Goal: Book appointment/travel/reservation

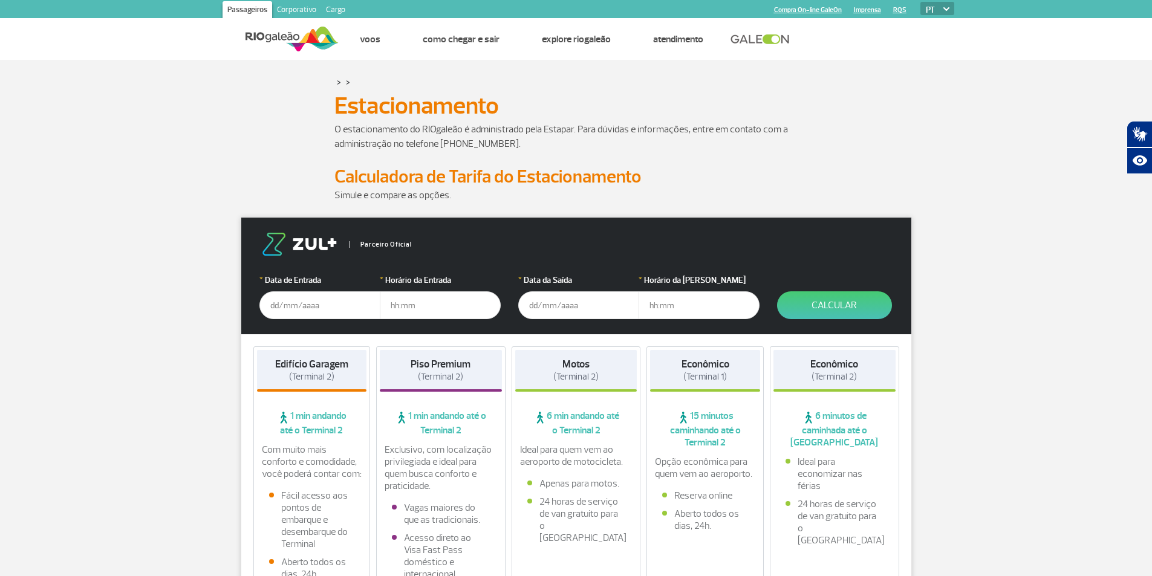
click at [307, 308] on input "text" at bounding box center [319, 305] width 121 height 28
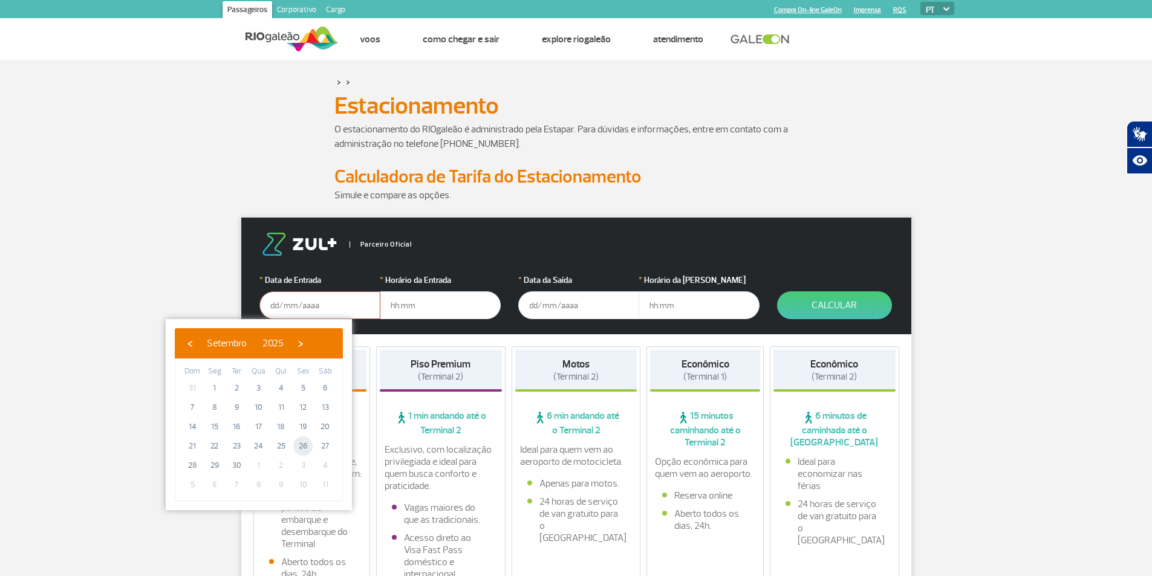
click at [303, 447] on span "26" at bounding box center [302, 446] width 19 height 19
type input "[DATE]"
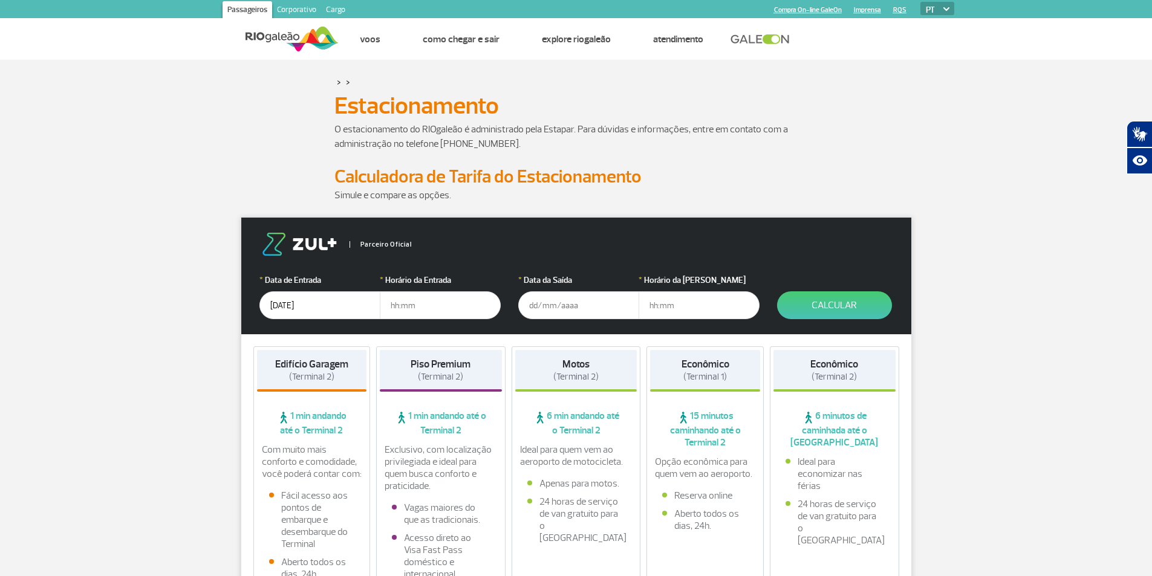
click at [408, 306] on input "text" at bounding box center [440, 305] width 121 height 28
type input "21:30"
click at [550, 302] on input "text" at bounding box center [578, 305] width 121 height 28
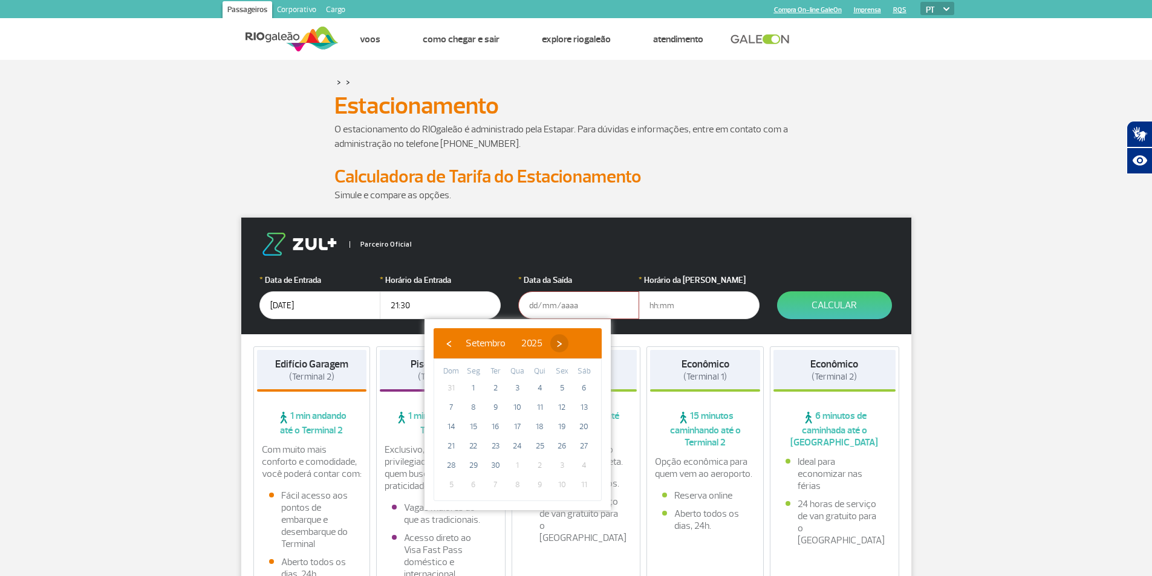
click at [568, 345] on span "›" at bounding box center [559, 343] width 18 height 18
click at [497, 412] on span "7" at bounding box center [495, 407] width 19 height 19
type input "[DATE]"
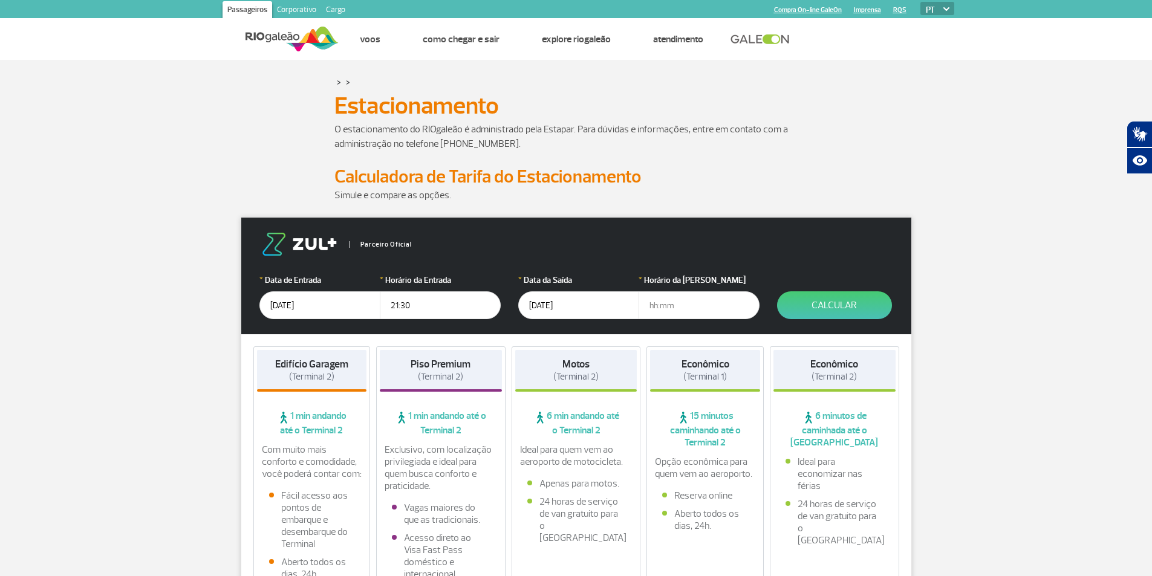
click at [675, 308] on input "text" at bounding box center [699, 305] width 121 height 28
type input "08:00"
click at [831, 310] on button "Calcular" at bounding box center [834, 305] width 115 height 28
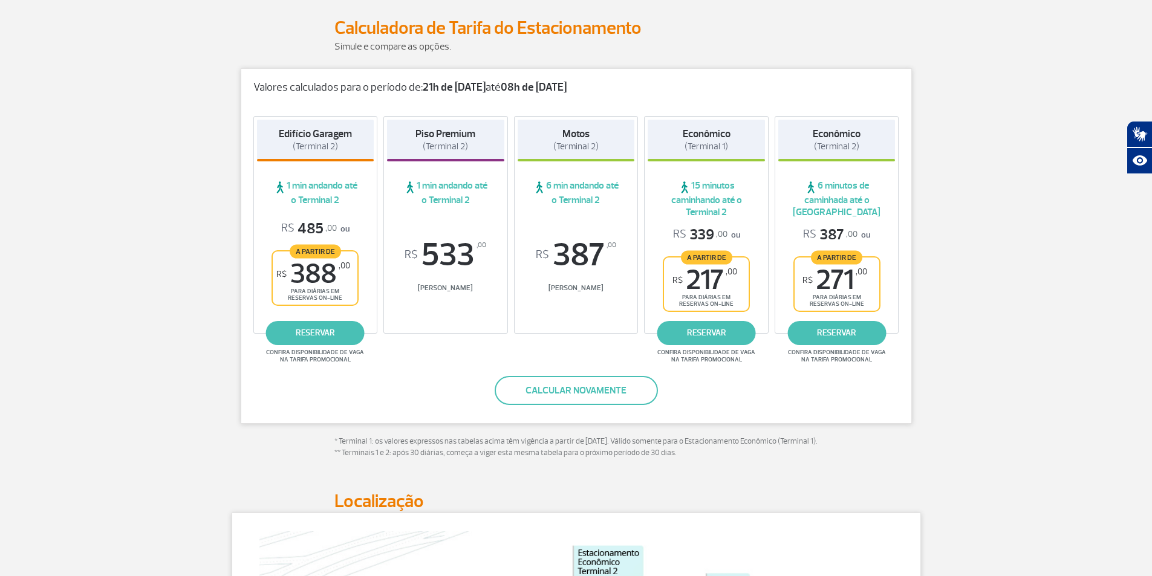
scroll to position [151, 0]
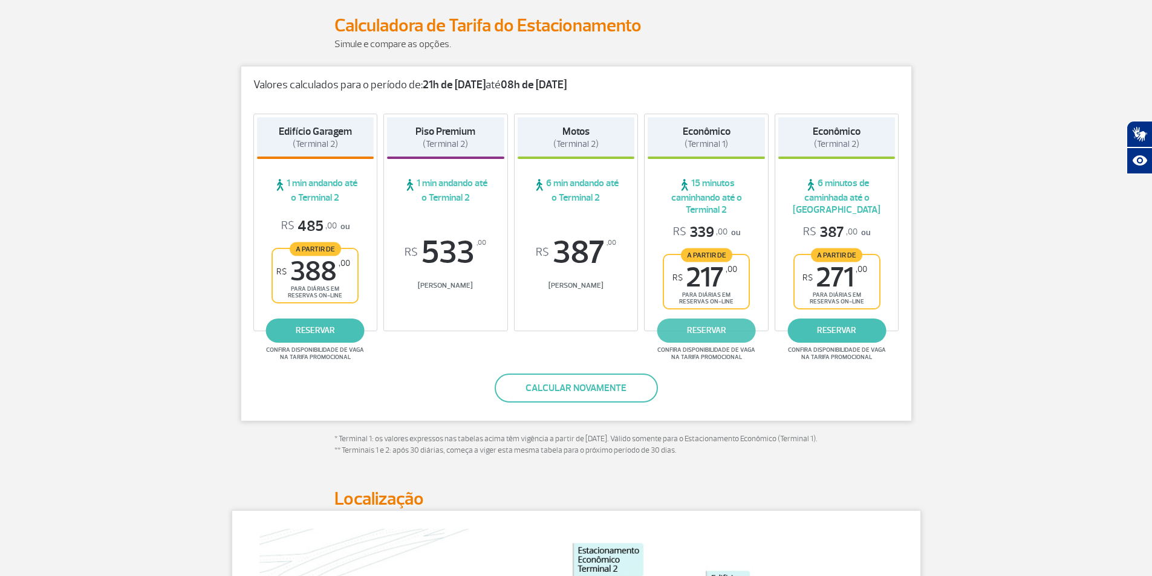
click at [702, 330] on link "reservar" at bounding box center [706, 331] width 99 height 24
click at [313, 331] on link "reservar" at bounding box center [315, 331] width 99 height 24
drag, startPoint x: 682, startPoint y: 296, endPoint x: 714, endPoint y: 293, distance: 32.3
click at [714, 293] on span "para diárias em reservas on-line" at bounding box center [706, 298] width 64 height 14
click at [695, 360] on span "Confira disponibilidade de vaga na tarifa promocional" at bounding box center [707, 354] width 102 height 15
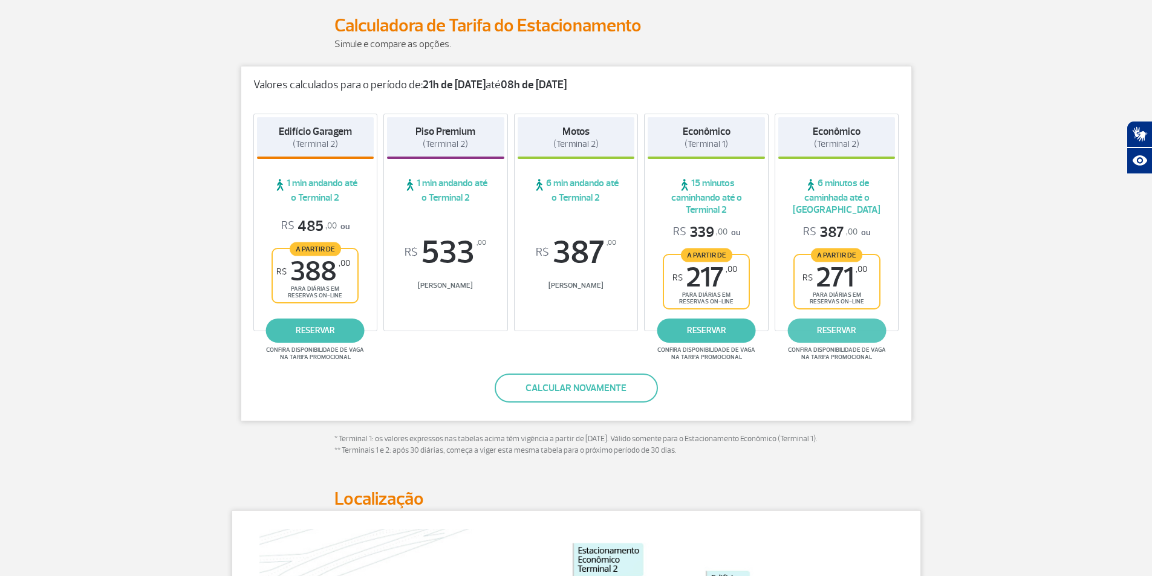
click at [839, 328] on link "reservar" at bounding box center [836, 331] width 99 height 24
drag, startPoint x: 449, startPoint y: 284, endPoint x: 467, endPoint y: 283, distance: 17.6
click at [463, 283] on span "[PERSON_NAME]" at bounding box center [445, 285] width 117 height 9
click at [464, 283] on span "[PERSON_NAME]" at bounding box center [445, 285] width 117 height 9
click at [467, 283] on span "[PERSON_NAME]" at bounding box center [445, 285] width 117 height 9
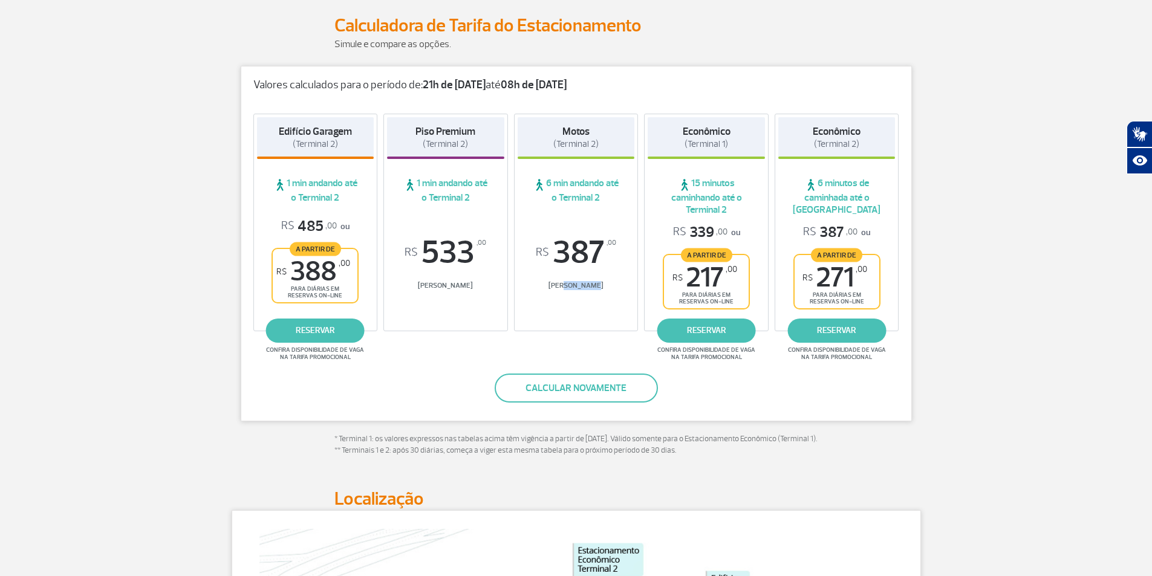
drag, startPoint x: 565, startPoint y: 282, endPoint x: 596, endPoint y: 284, distance: 30.9
click at [596, 284] on span "[PERSON_NAME]" at bounding box center [576, 285] width 117 height 9
click at [598, 286] on span "[PERSON_NAME]" at bounding box center [576, 285] width 117 height 9
drag, startPoint x: 294, startPoint y: 286, endPoint x: 329, endPoint y: 288, distance: 35.2
click at [329, 288] on span "para diárias em reservas on-line" at bounding box center [315, 292] width 64 height 14
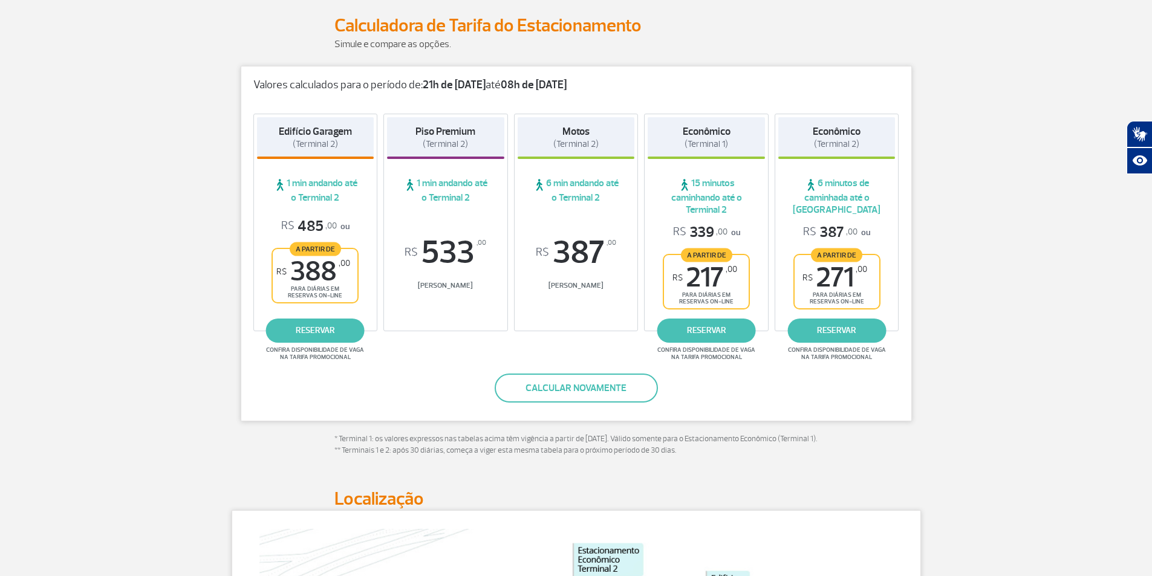
drag, startPoint x: 318, startPoint y: 270, endPoint x: 294, endPoint y: 270, distance: 24.2
click at [317, 270] on span "R$ 388 ,00" at bounding box center [313, 271] width 74 height 27
drag, startPoint x: 292, startPoint y: 268, endPoint x: 345, endPoint y: 276, distance: 53.9
click at [345, 276] on span "R$ 388 ,00" at bounding box center [313, 271] width 74 height 27
click at [339, 281] on span "R$ 388 ,00" at bounding box center [313, 271] width 74 height 27
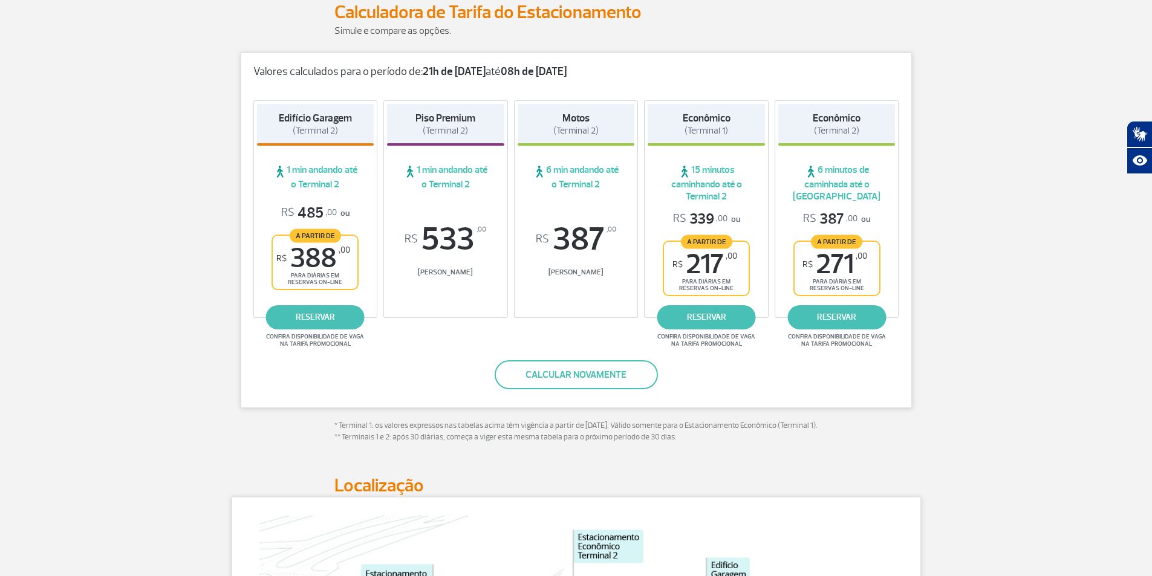
scroll to position [125, 0]
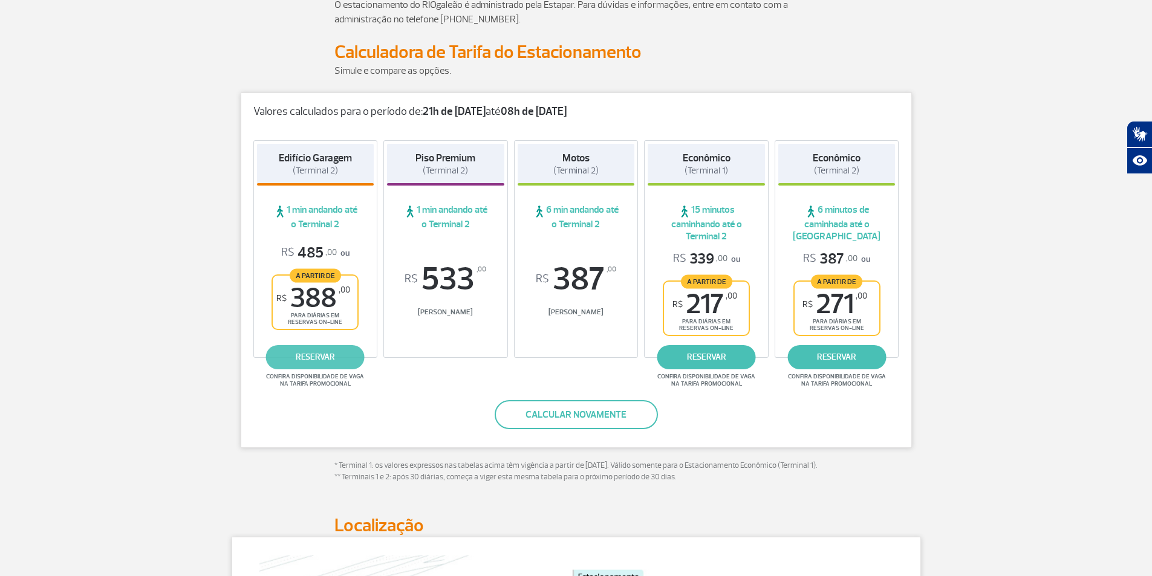
click at [326, 358] on link "reservar" at bounding box center [315, 357] width 99 height 24
drag, startPoint x: 435, startPoint y: 314, endPoint x: 487, endPoint y: 314, distance: 51.4
click at [487, 314] on span "[PERSON_NAME]" at bounding box center [445, 312] width 117 height 9
click at [426, 273] on span "R$ 533 ,00" at bounding box center [445, 279] width 117 height 33
click at [485, 272] on span "R$ 533 ,00" at bounding box center [445, 279] width 117 height 33
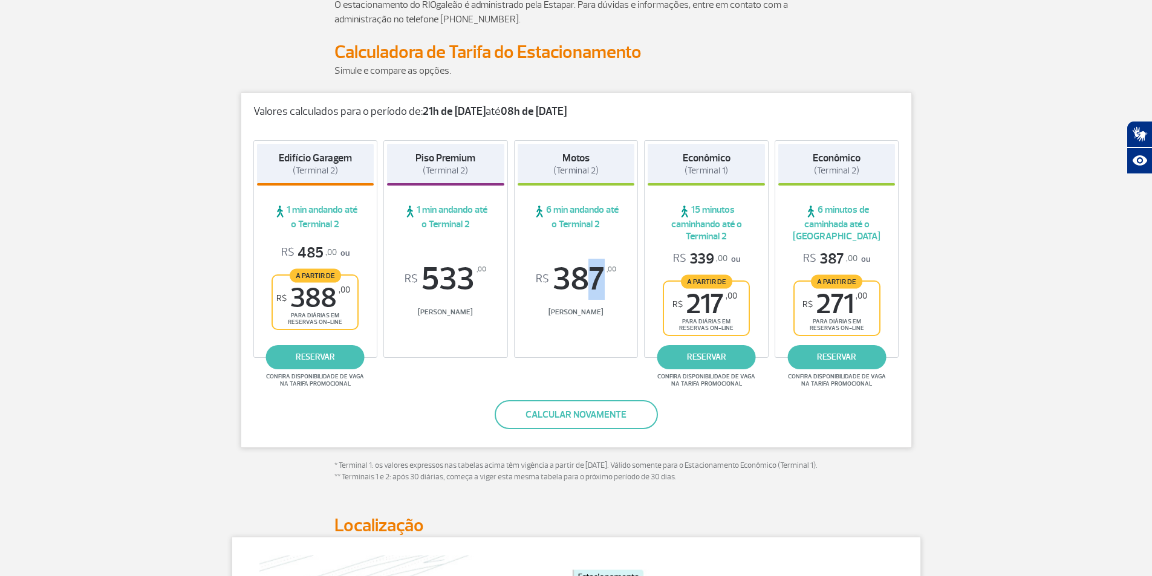
drag, startPoint x: 564, startPoint y: 276, endPoint x: 596, endPoint y: 281, distance: 32.4
click at [596, 281] on span "R$ 387 ,00" at bounding box center [576, 279] width 117 height 33
click at [608, 281] on span "R$ 387 ,00" at bounding box center [576, 279] width 117 height 33
drag, startPoint x: 483, startPoint y: 284, endPoint x: 490, endPoint y: 284, distance: 7.3
click at [486, 284] on span "R$ 533 ,00" at bounding box center [445, 279] width 117 height 33
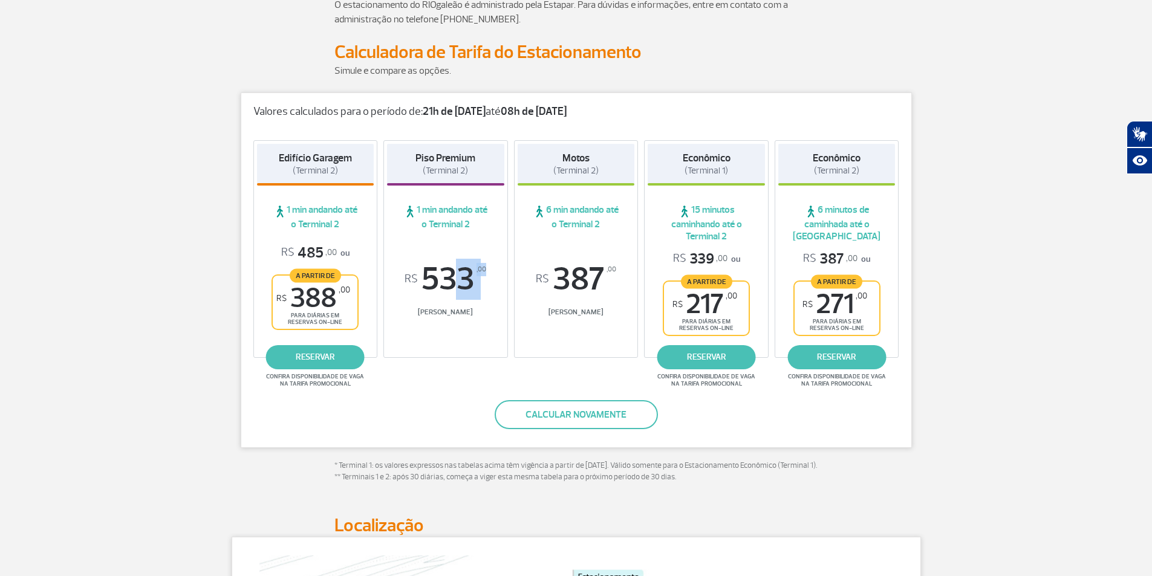
click at [474, 275] on span "R$ 533 ,00" at bounding box center [445, 279] width 117 height 33
drag, startPoint x: 315, startPoint y: 313, endPoint x: 330, endPoint y: 316, distance: 15.3
click at [332, 313] on span "para diárias em reservas on-line" at bounding box center [315, 319] width 64 height 14
click at [307, 321] on span "para diárias em reservas on-line" at bounding box center [315, 319] width 64 height 14
click at [307, 363] on link "reservar" at bounding box center [315, 357] width 99 height 24
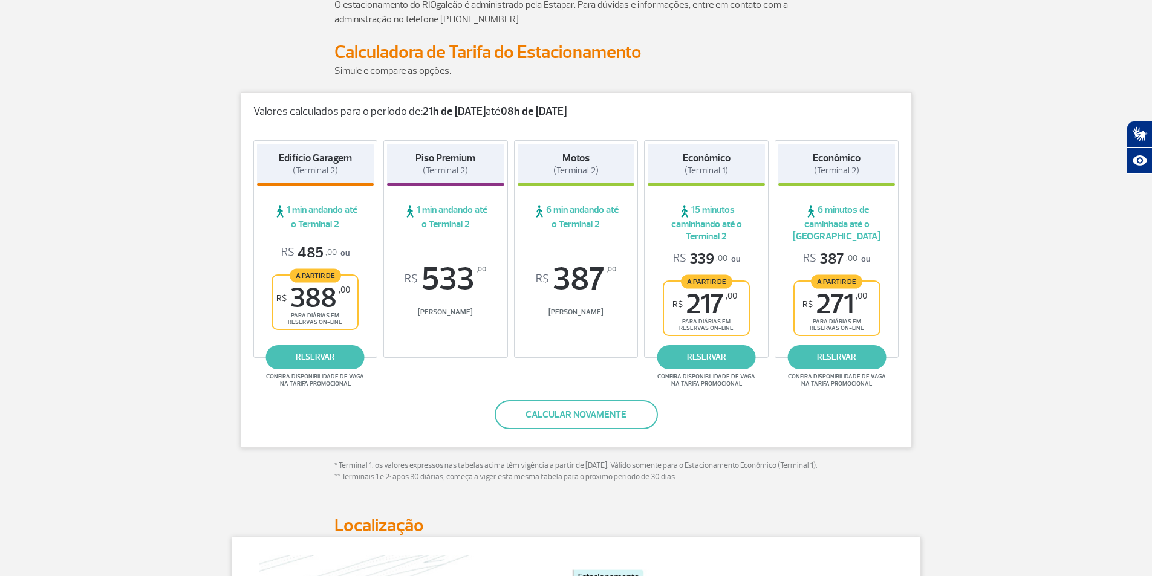
scroll to position [0, 0]
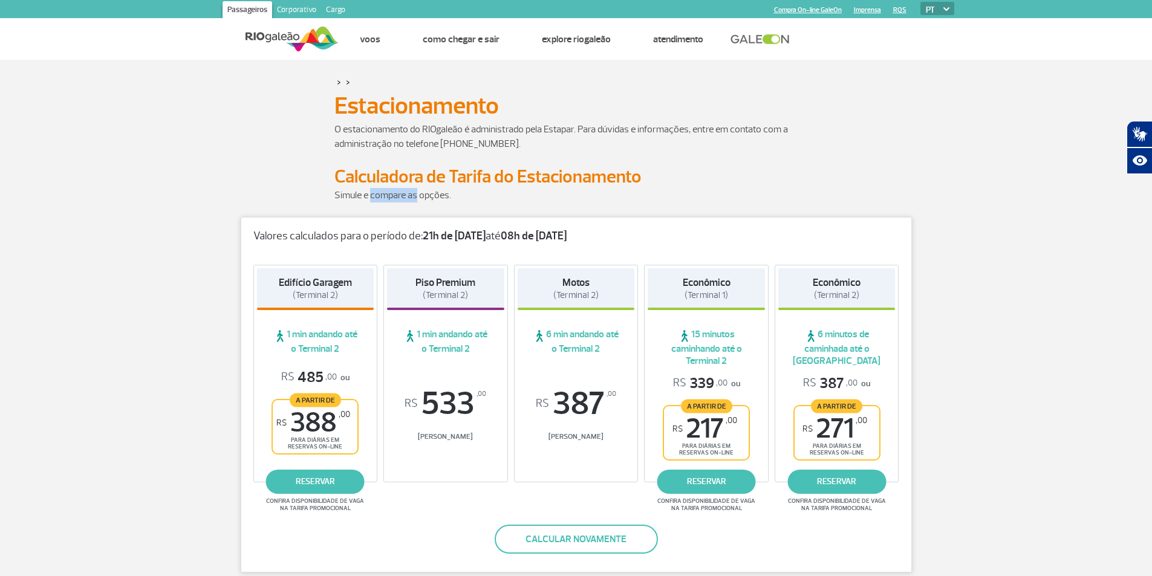
drag, startPoint x: 369, startPoint y: 195, endPoint x: 415, endPoint y: 195, distance: 46.6
click at [415, 195] on p "Simule e compare as opções." at bounding box center [576, 195] width 484 height 15
click at [422, 195] on p "Simule e compare as opções." at bounding box center [576, 195] width 484 height 15
drag, startPoint x: 420, startPoint y: 143, endPoint x: 457, endPoint y: 138, distance: 37.9
click at [444, 138] on p "O estacionamento do RIOgaleão é administrado pela Estapar. Para dúvidas e infor…" at bounding box center [576, 136] width 484 height 29
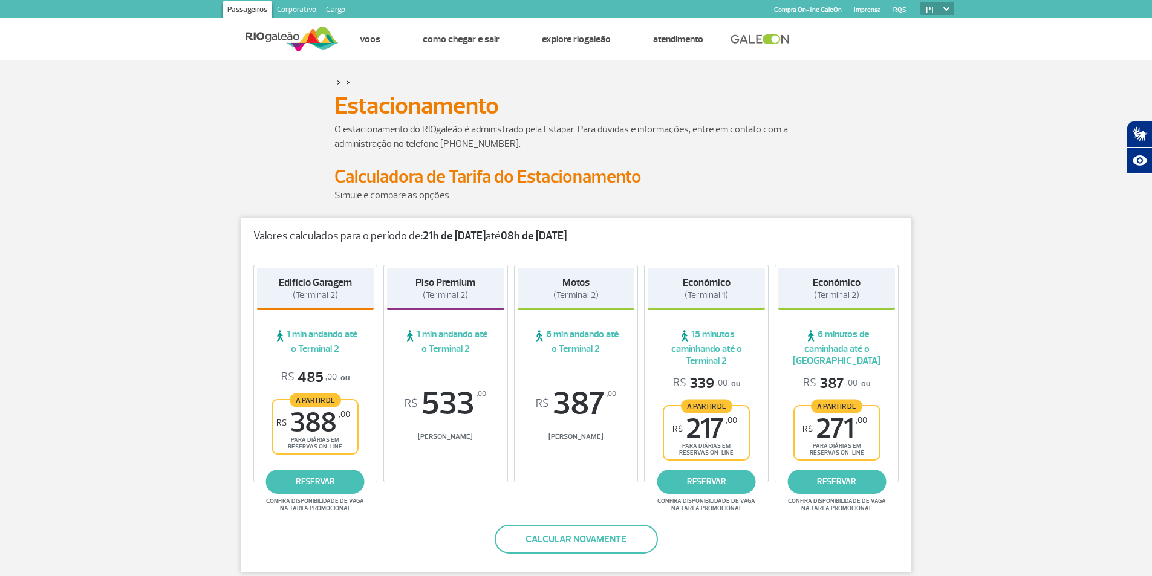
click at [457, 138] on p "O estacionamento do RIOgaleão é administrado pela Estapar. Para dúvidas e infor…" at bounding box center [576, 136] width 484 height 29
click at [350, 146] on p "O estacionamento do RIOgaleão é administrado pela Estapar. Para dúvidas e infor…" at bounding box center [576, 136] width 484 height 29
drag, startPoint x: 427, startPoint y: 186, endPoint x: 493, endPoint y: 186, distance: 66.5
click at [437, 121] on div "Estacionamento Estacionamento" at bounding box center [576, 106] width 671 height 33
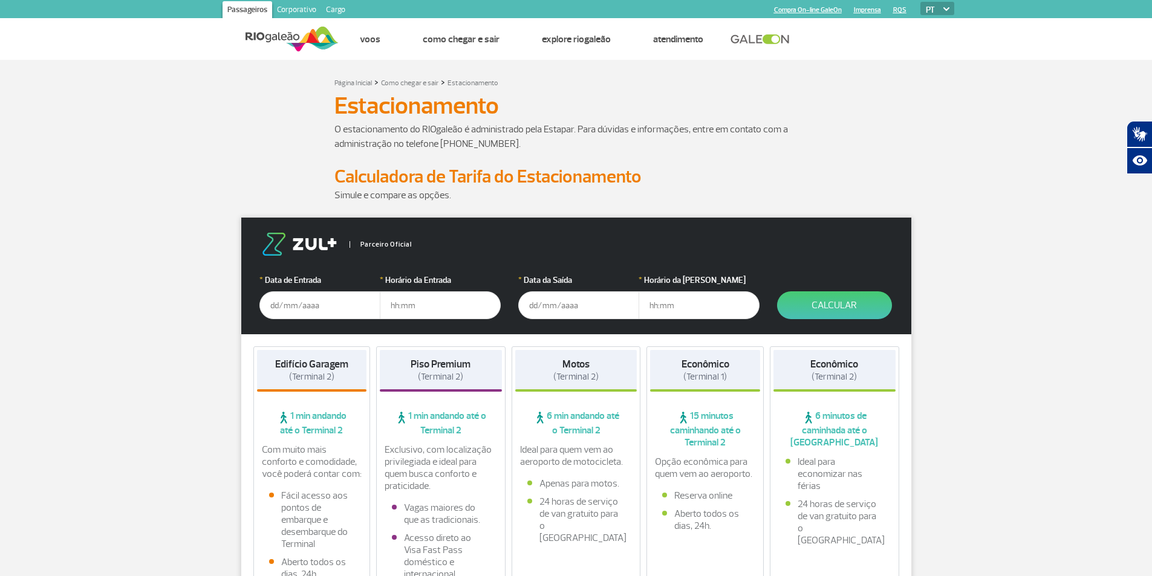
click at [274, 306] on input "text" at bounding box center [319, 305] width 121 height 28
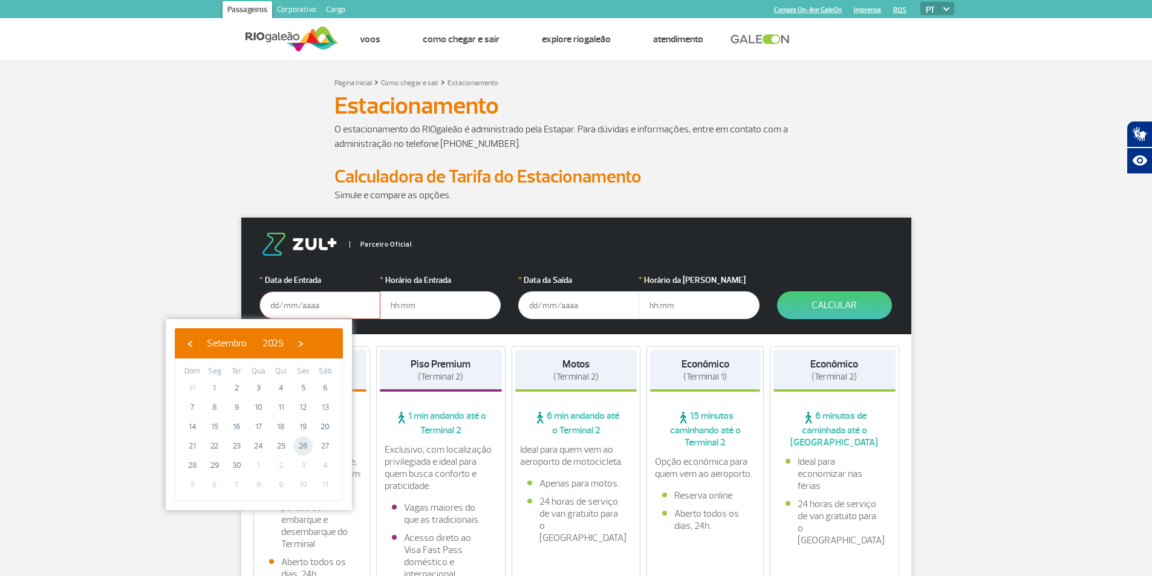
click at [298, 448] on span "26" at bounding box center [302, 446] width 19 height 19
type input "[DATE]"
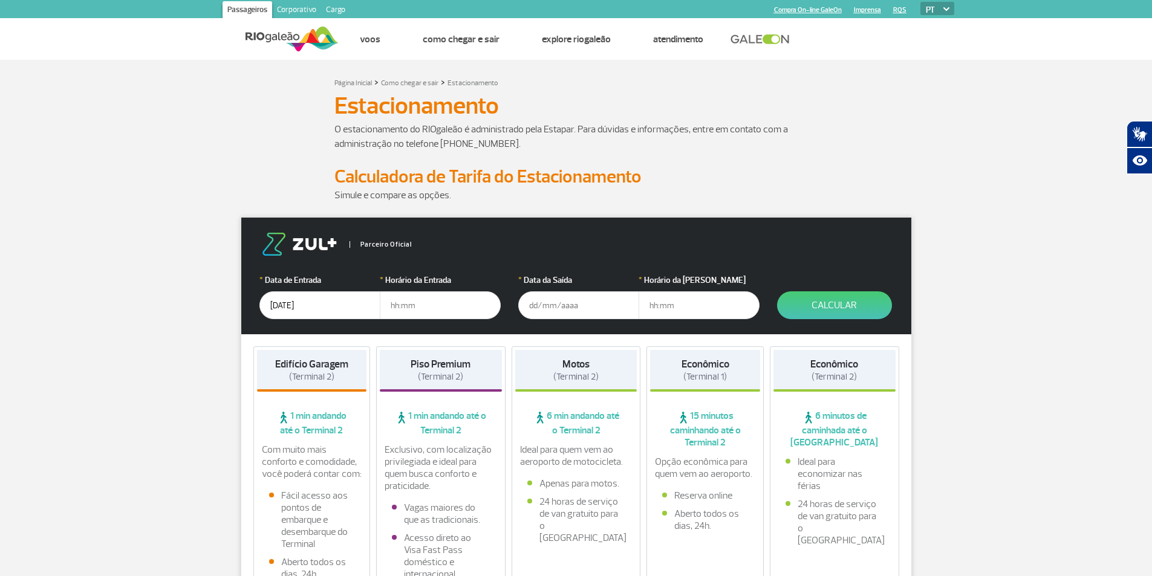
click at [405, 309] on input "text" at bounding box center [440, 305] width 121 height 28
type input "21:00"
click at [558, 314] on input "text" at bounding box center [578, 305] width 121 height 28
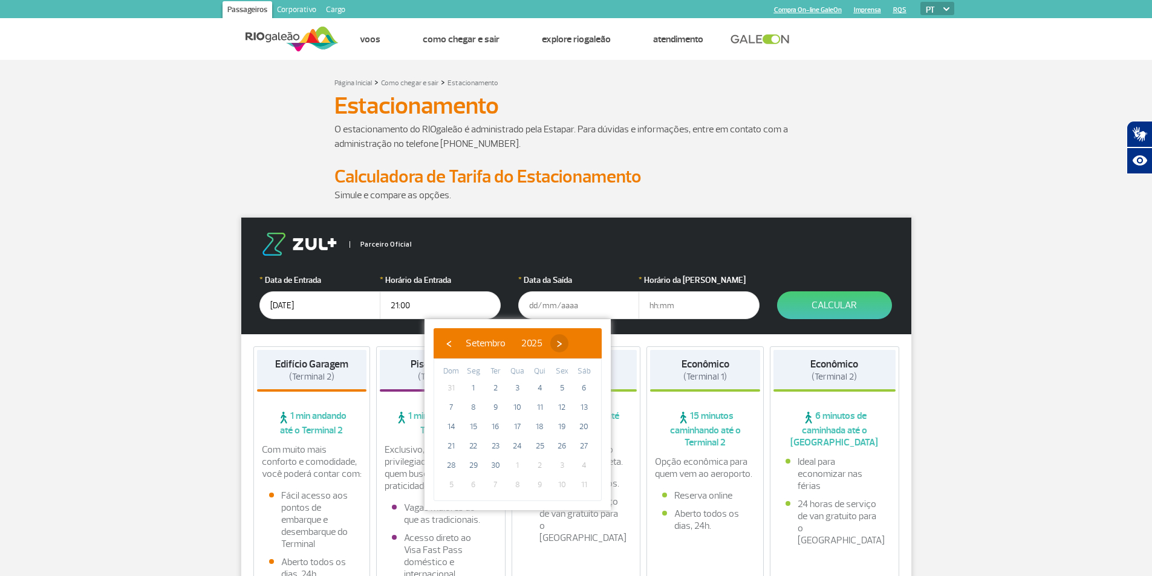
click at [568, 346] on span "›" at bounding box center [559, 343] width 18 height 18
click at [561, 346] on span "›" at bounding box center [552, 343] width 18 height 18
click at [448, 345] on span "‹" at bounding box center [449, 343] width 18 height 18
click at [496, 411] on span "7" at bounding box center [495, 407] width 19 height 19
type input "[DATE]"
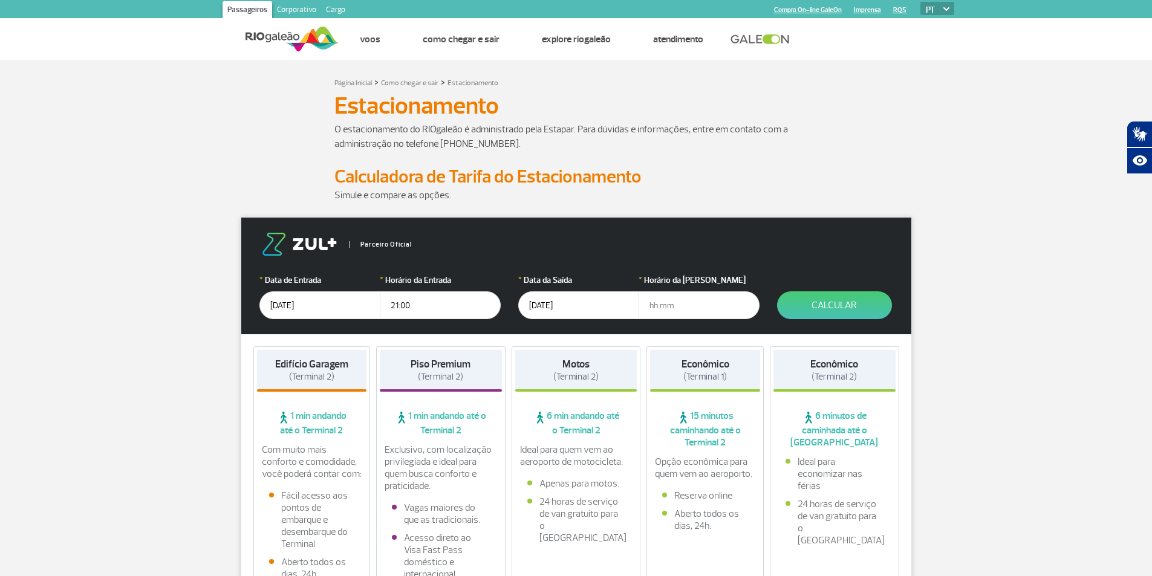
click at [657, 308] on input "text" at bounding box center [699, 305] width 121 height 28
type input "08:00"
click at [821, 307] on button "Calcular" at bounding box center [834, 305] width 115 height 28
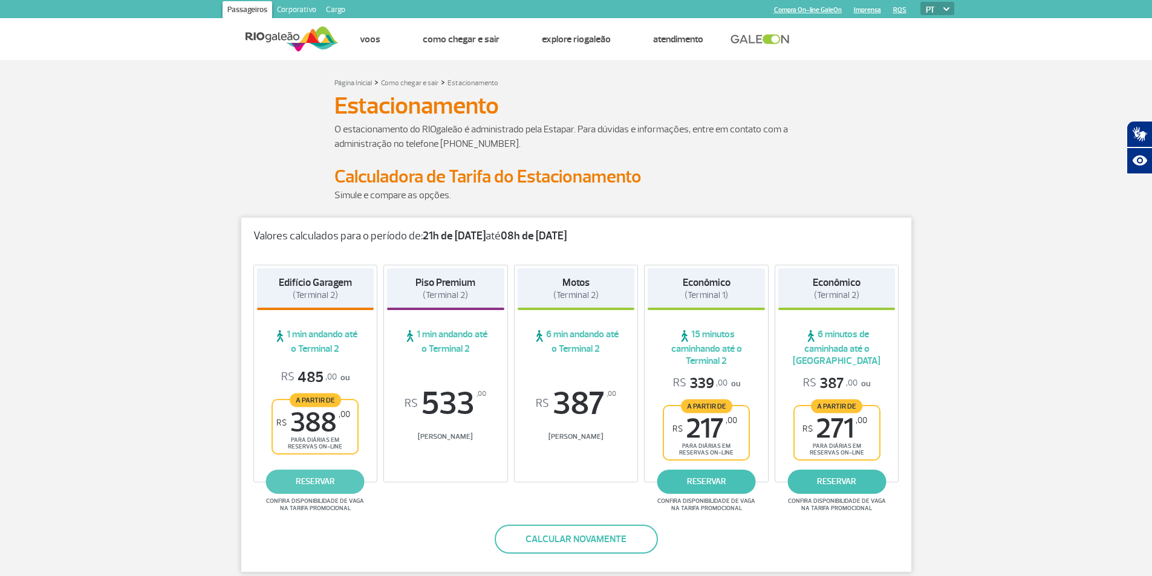
click at [305, 488] on link "reservar" at bounding box center [315, 482] width 99 height 24
